Goal: Information Seeking & Learning: Learn about a topic

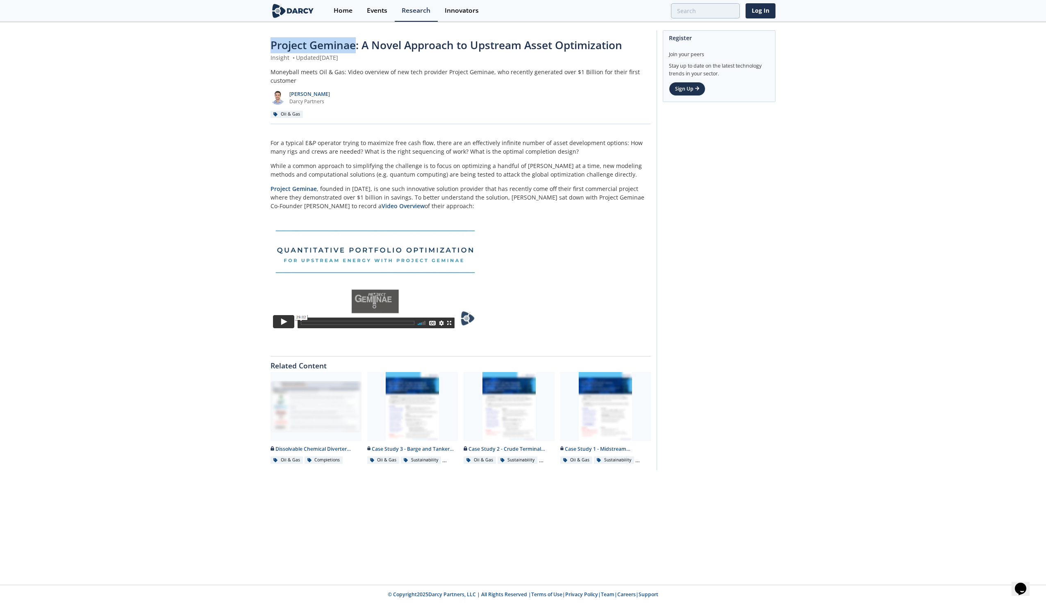
drag, startPoint x: 271, startPoint y: 44, endPoint x: 356, endPoint y: 41, distance: 85.3
click at [356, 41] on span "Project Geminae: A Novel Approach to Upstream Asset Optimization" at bounding box center [446, 45] width 352 height 15
copy span "Project Geminae"
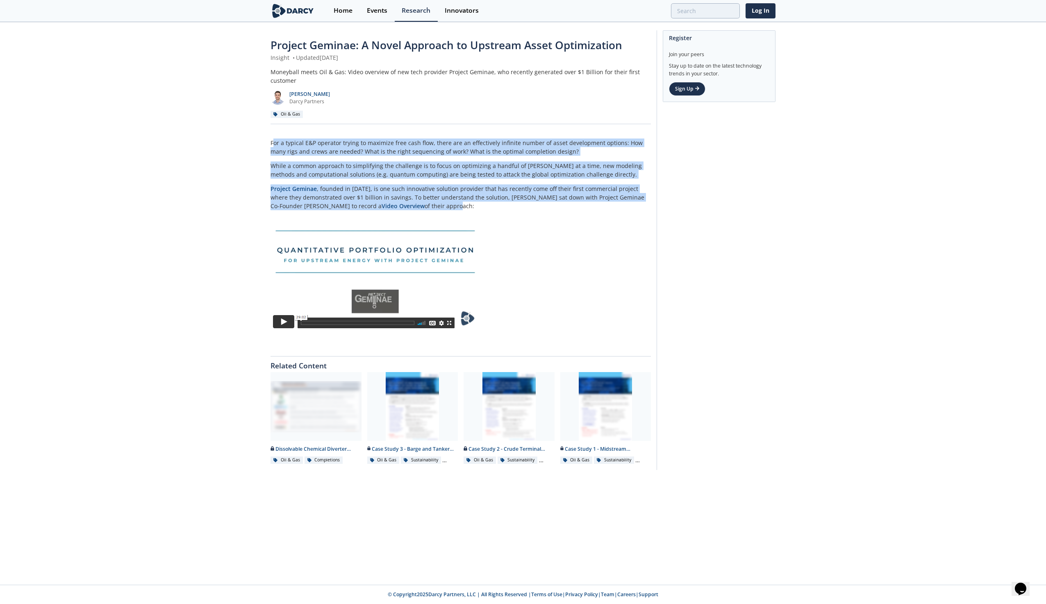
drag, startPoint x: 272, startPoint y: 143, endPoint x: 408, endPoint y: 204, distance: 148.8
click at [408, 204] on div "For a typical E&P operator trying to maximize free cash flow, there are an effe…" at bounding box center [460, 240] width 380 height 203
click at [424, 201] on p "Project Geminae , founded in 2021, is one such innovative solution provider tha…" at bounding box center [460, 197] width 380 height 26
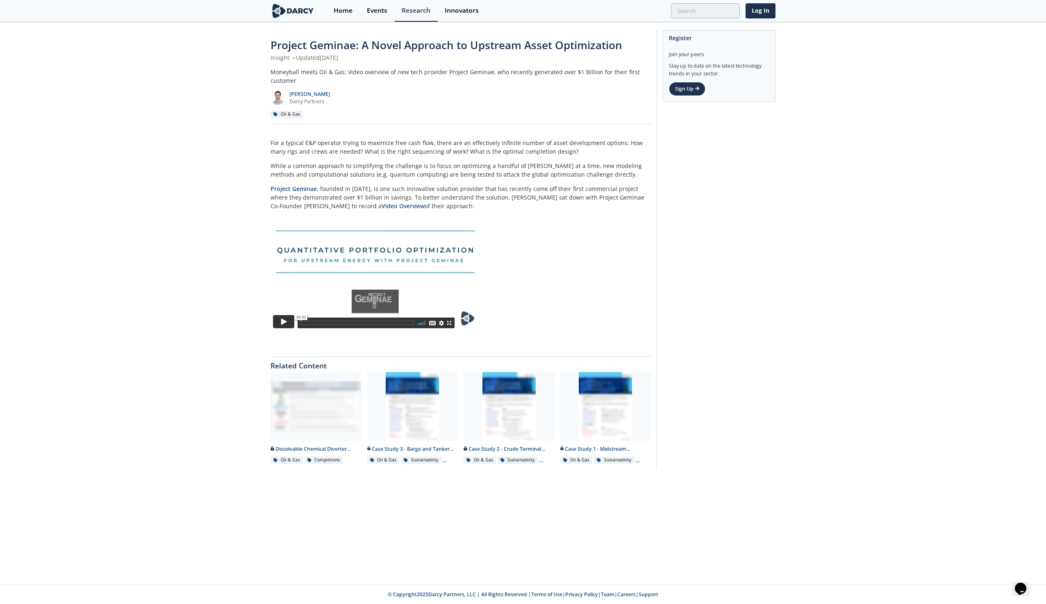
click at [282, 321] on img at bounding box center [374, 276] width 208 height 120
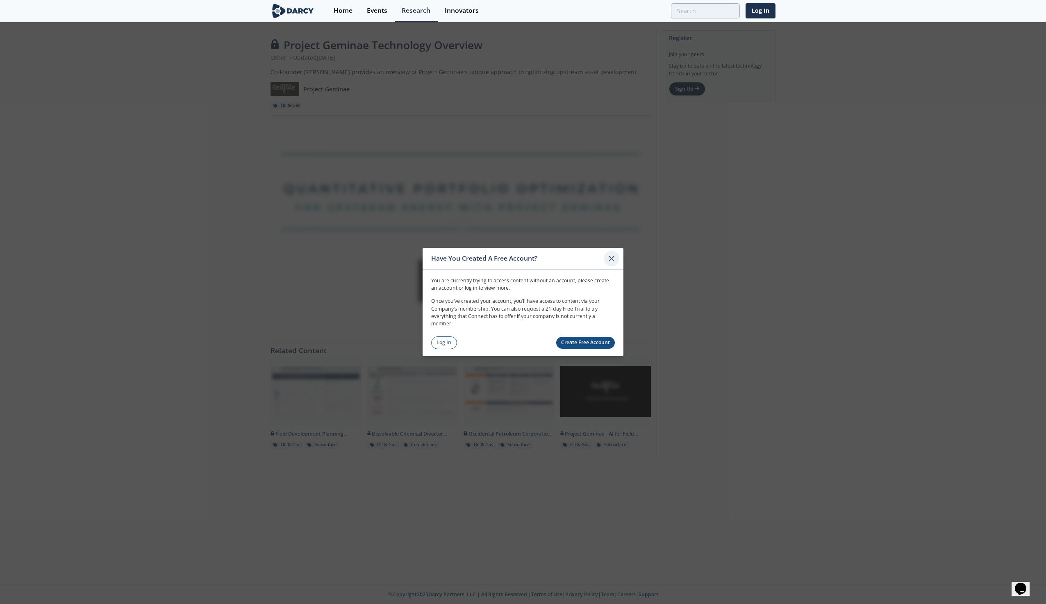
click at [609, 259] on icon at bounding box center [612, 259] width 10 height 10
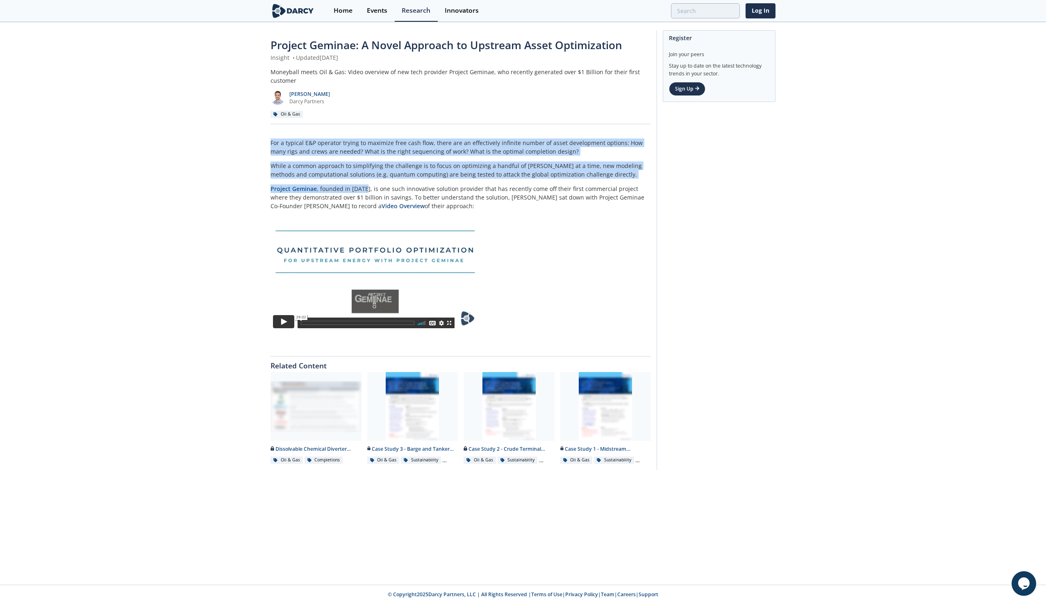
drag, startPoint x: 270, startPoint y: 143, endPoint x: 417, endPoint y: 202, distance: 157.8
click at [367, 193] on div "For a typical E&P operator trying to maximize free cash flow, there are an effe…" at bounding box center [460, 240] width 380 height 203
drag, startPoint x: 417, startPoint y: 202, endPoint x: 425, endPoint y: 207, distance: 9.6
click at [425, 207] on p "Project Geminae , founded in 2021, is one such innovative solution provider tha…" at bounding box center [460, 197] width 380 height 26
drag, startPoint x: 425, startPoint y: 207, endPoint x: 429, endPoint y: 216, distance: 9.7
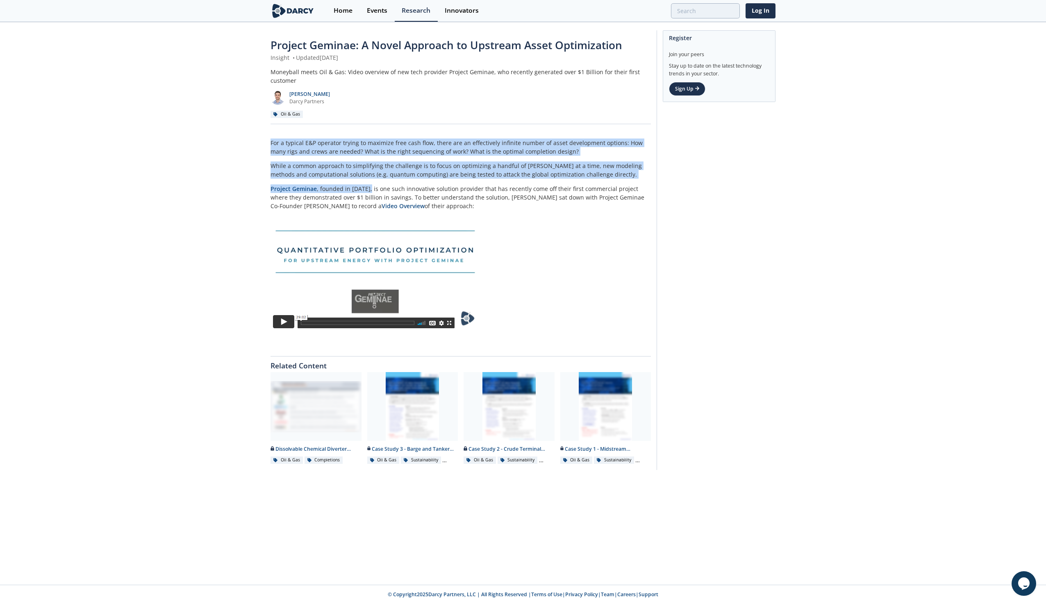
click at [429, 216] on img at bounding box center [374, 276] width 208 height 120
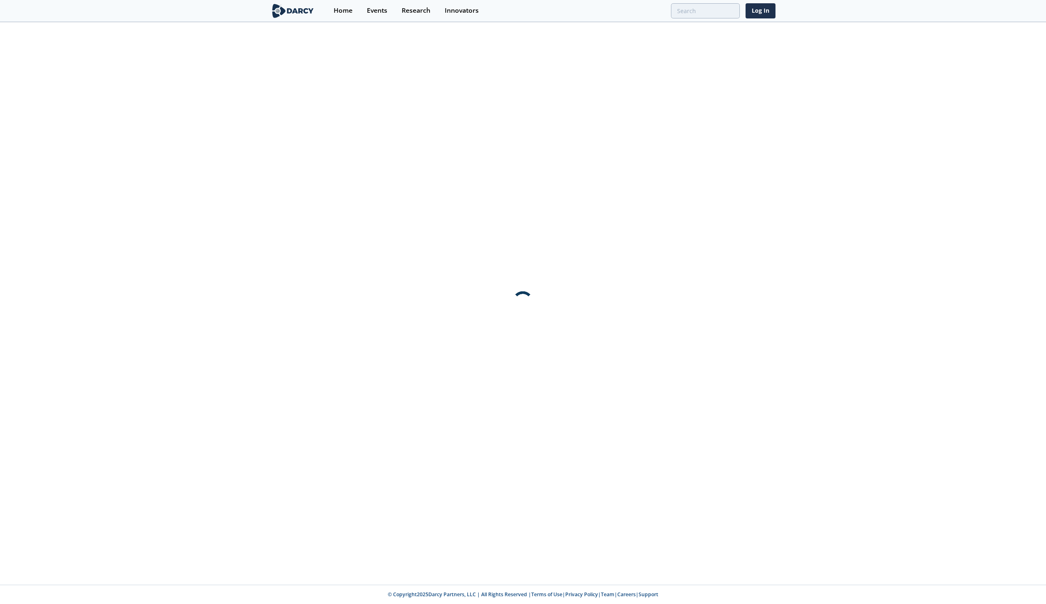
click at [427, 209] on body "Home Events Research Innovators Log In © Copyright 2025 [PERSON_NAME] Partners,…" at bounding box center [523, 302] width 1046 height 604
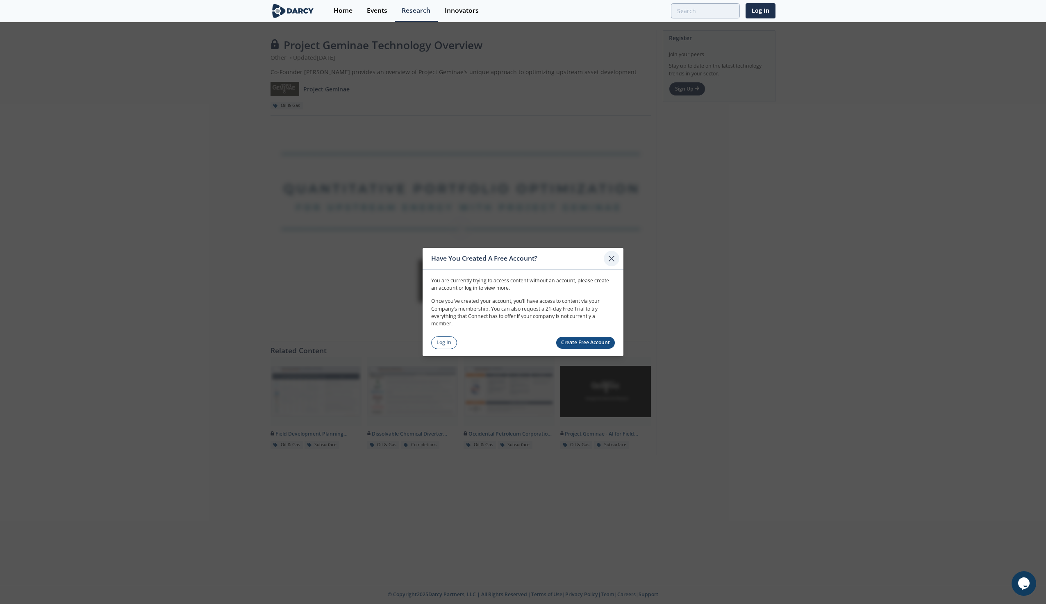
click at [610, 260] on icon at bounding box center [611, 258] width 5 height 5
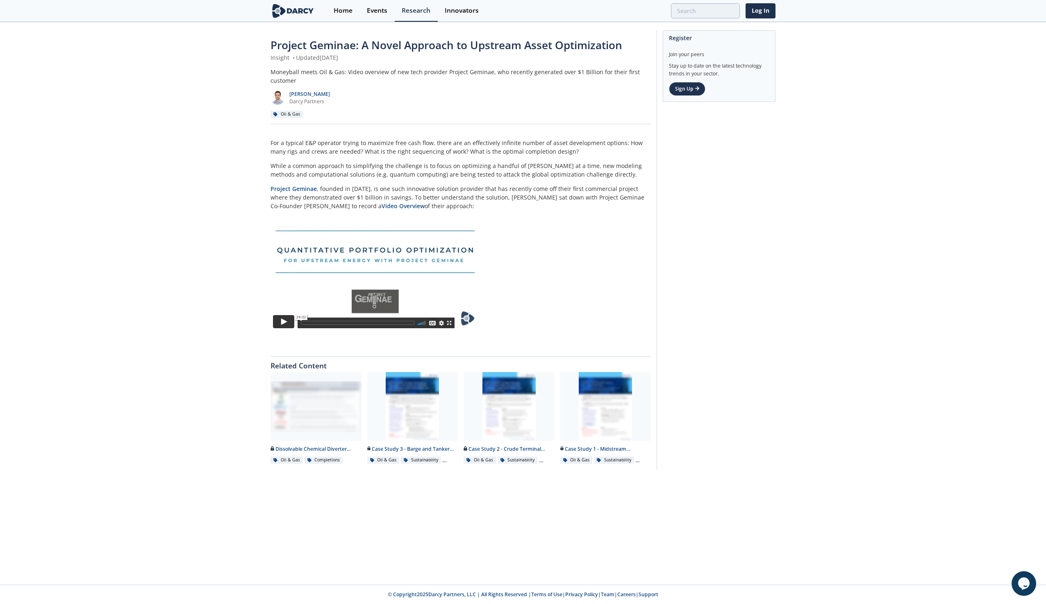
click at [291, 146] on p "For a typical E&P operator trying to maximize free cash flow, there are an effe…" at bounding box center [460, 147] width 380 height 17
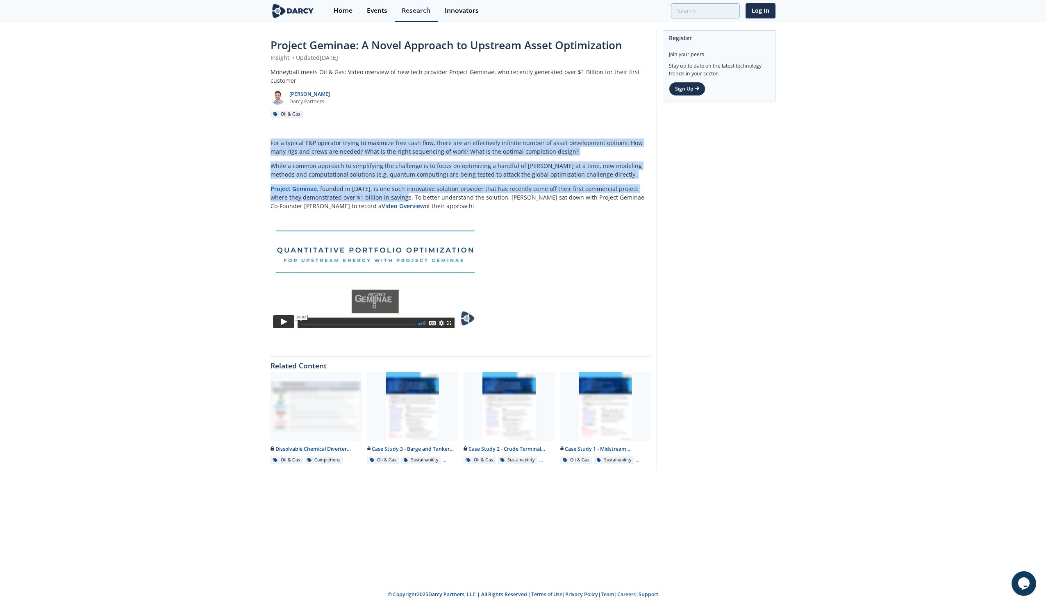
drag, startPoint x: 271, startPoint y: 143, endPoint x: 390, endPoint y: 198, distance: 130.9
click at [390, 198] on div "For a typical E&P operator trying to maximize free cash flow, there are an effe…" at bounding box center [460, 240] width 380 height 203
copy div "For a typical E&P operator trying to maximize free cash flow, there are an effe…"
